Goal: Find specific page/section: Locate a particular part of the current website

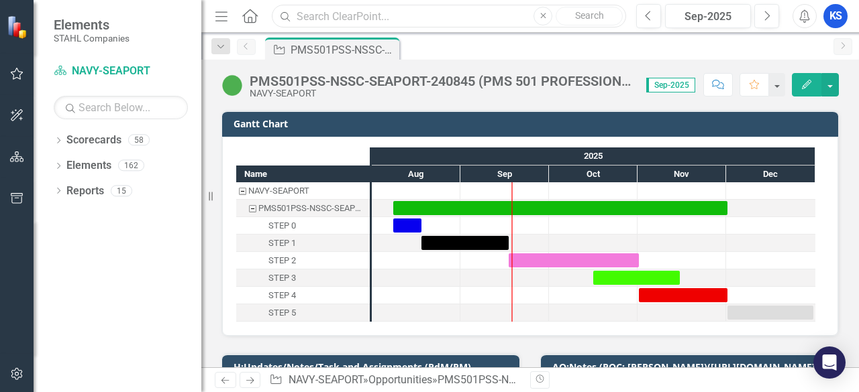
click at [318, 20] on input "text" at bounding box center [449, 16] width 354 height 23
paste input "PPSS-MCSC-MCTSSA-229429 (PROGRAM AND PROFESSIONAL SUPPORT SERVICES FOR MCTSSA)"
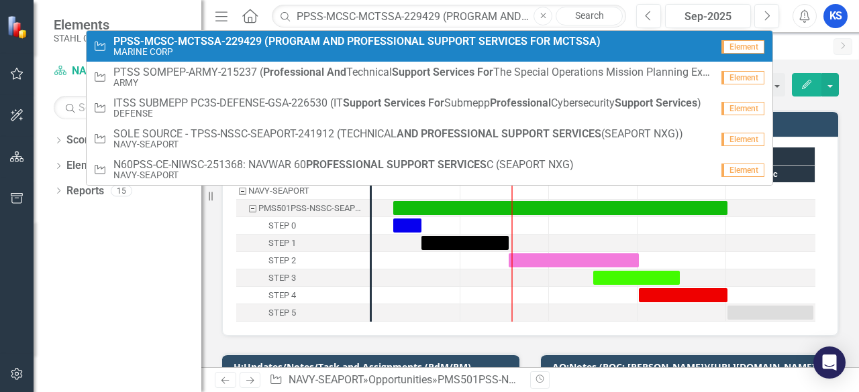
click at [237, 48] on small "MARINE CORP" at bounding box center [356, 52] width 487 height 10
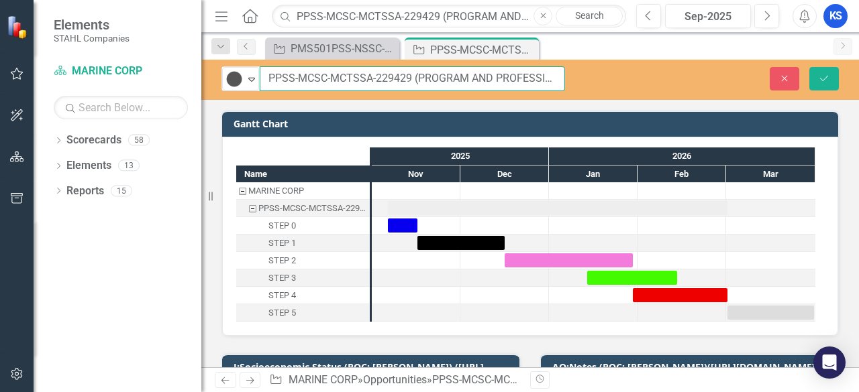
click at [323, 78] on input "PPSS-MCSC-MCTSSA-229429 (PROGRAM AND PROFESSIONAL SUPPORT SERVICES FOR MCTSSA)" at bounding box center [412, 78] width 305 height 25
click at [368, 71] on input "PPSS-MCSC-MCTSSA-229429 (PROGRAM AND PROFESSIONAL SUPPORT SERVICES FOR MCTSSA)" at bounding box center [412, 78] width 305 height 25
drag, startPoint x: 411, startPoint y: 78, endPoint x: 219, endPoint y: 78, distance: 191.2
click at [220, 78] on div "Tracked Expand PPSS-MCSC-MCTSSA-229429 (PROGRAM AND PROFESSIONAL SUPPORT SERVIC…" at bounding box center [393, 78] width 364 height 25
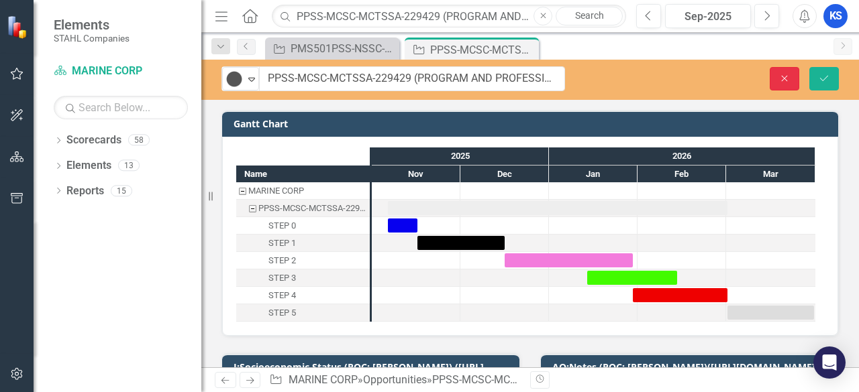
drag, startPoint x: 777, startPoint y: 72, endPoint x: 561, endPoint y: 123, distance: 221.9
click at [776, 72] on button "Close" at bounding box center [784, 78] width 30 height 23
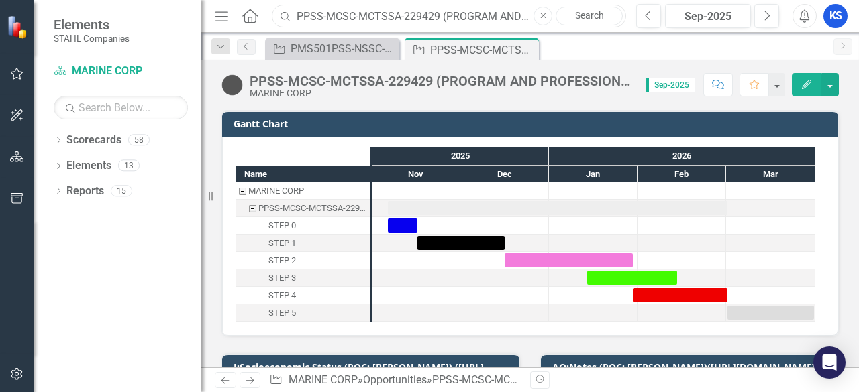
click at [440, 17] on input "PPSS-MCSC-MCTSSA-229429 (PROGRAM AND PROFESSIONAL SUPPORT SERVICES FOR MCTSSA)" at bounding box center [449, 16] width 354 height 23
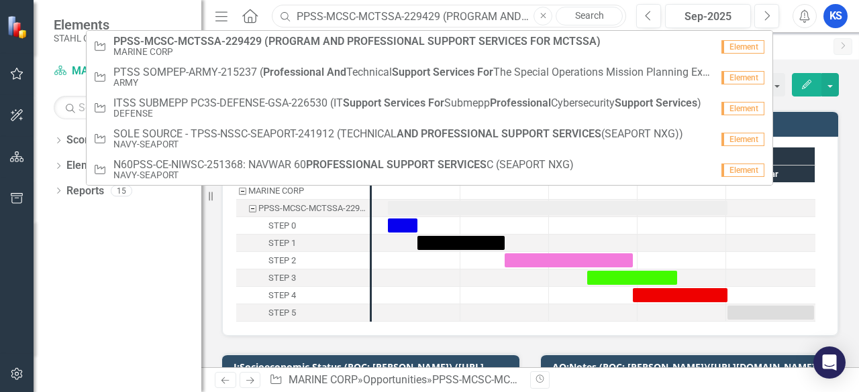
paste input "TORIS-NAVSUP-FLSC-256150"
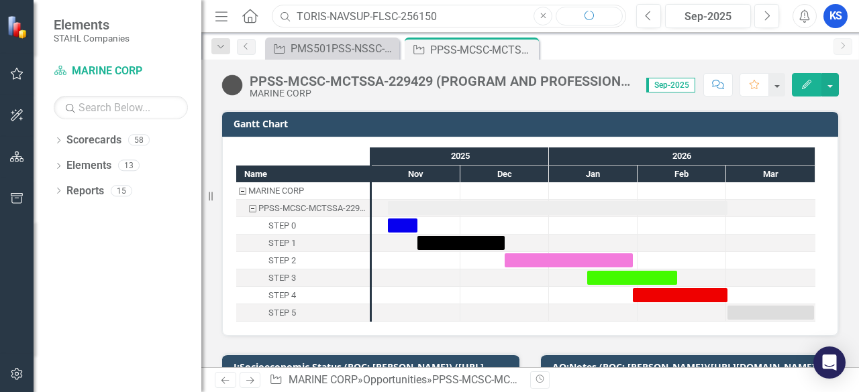
type input "TORIS-NAVSUP-FLSC-256150"
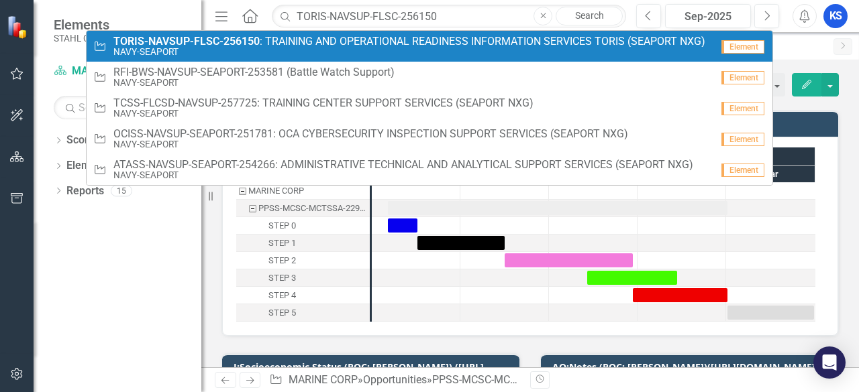
click at [297, 44] on span "TORIS-NAVSUP-FLSC-256150 : TRAINING AND OPERATIONAL READINESS INFORMATION SERVI…" at bounding box center [409, 42] width 592 height 12
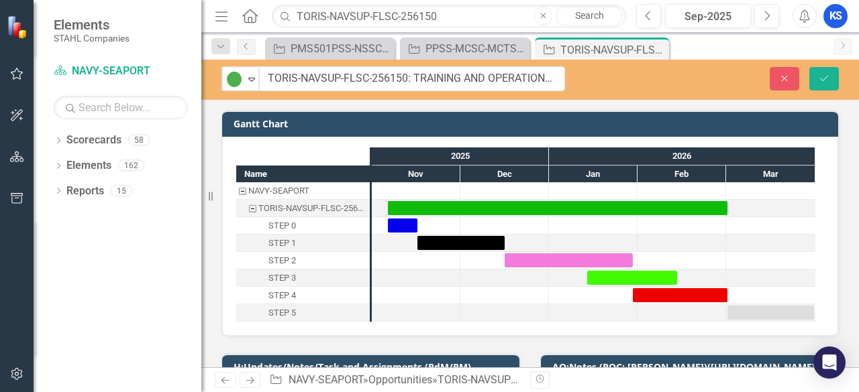
drag, startPoint x: 251, startPoint y: 79, endPoint x: 374, endPoint y: 79, distance: 123.4
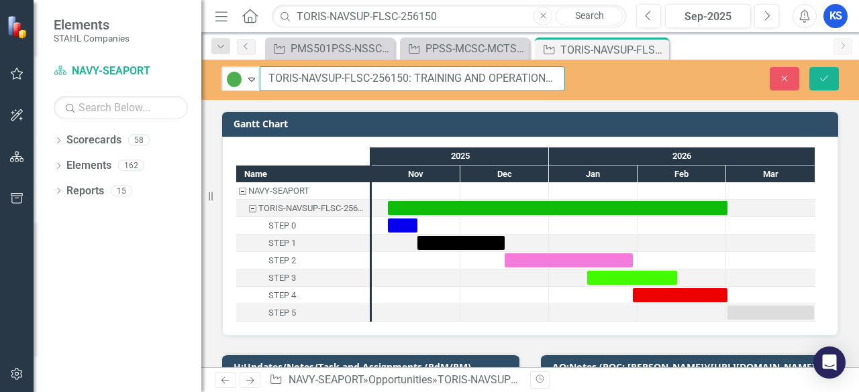
click at [368, 78] on input "TORIS-NAVSUP-FLSC-256150: TRAINING AND OPERATIONAL READINESS INFORMATION SERVIC…" at bounding box center [412, 78] width 305 height 25
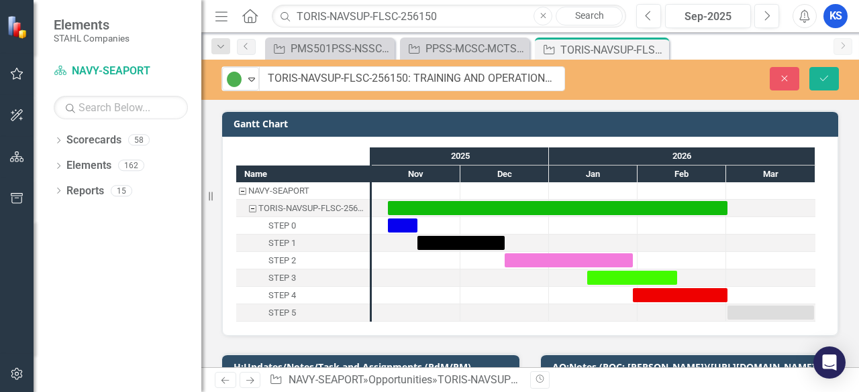
drag, startPoint x: 317, startPoint y: 112, endPoint x: 310, endPoint y: 107, distance: 9.1
click at [317, 112] on div "Gantt Chart" at bounding box center [530, 124] width 616 height 26
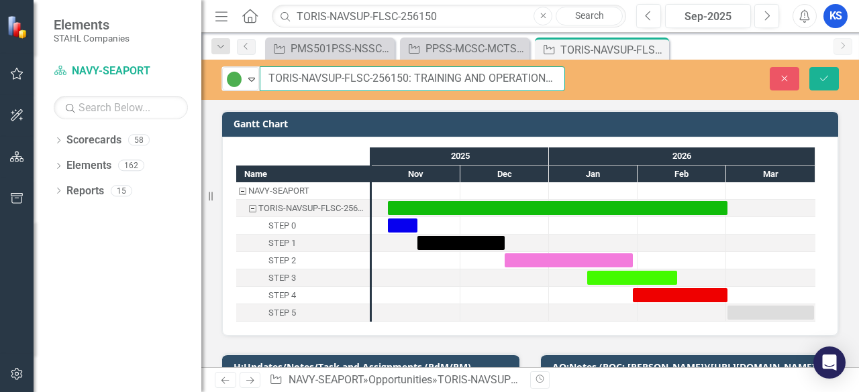
click at [305, 80] on input "TORIS-NAVSUP-FLSC-256150: TRAINING AND OPERATIONAL READINESS INFORMATION SERVIC…" at bounding box center [412, 78] width 305 height 25
click at [331, 79] on input "TORIS-NAVSUP-FLSC-256150: TRAINING AND OPERATIONAL READINESS INFORMATION SERVIC…" at bounding box center [412, 78] width 305 height 25
drag, startPoint x: 407, startPoint y: 79, endPoint x: 264, endPoint y: 72, distance: 143.1
click at [264, 72] on input "TORIS-NAVSUP-FLSC-256150: TRAINING AND OPERATIONAL READINESS INFORMATION SERVIC…" at bounding box center [412, 78] width 305 height 25
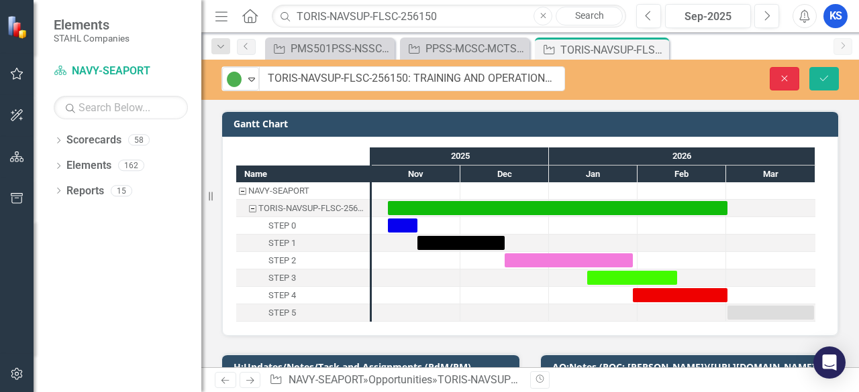
drag, startPoint x: 778, startPoint y: 74, endPoint x: 166, endPoint y: 2, distance: 616.0
click at [778, 74] on button "Close" at bounding box center [784, 78] width 30 height 23
